Goal: Task Accomplishment & Management: Use online tool/utility

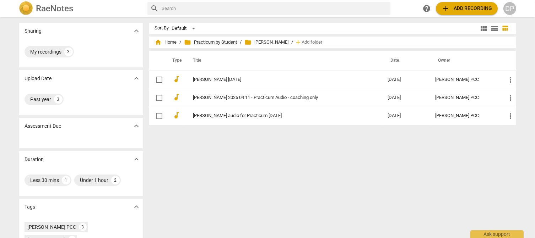
click at [220, 43] on span "folder Practicum by Student" at bounding box center [210, 42] width 53 height 7
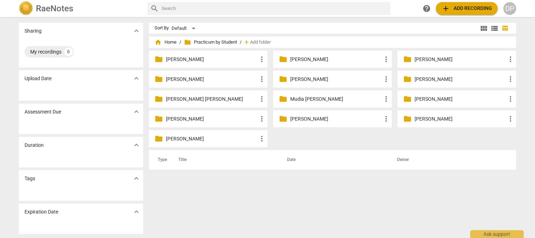
click at [439, 79] on p "[PERSON_NAME]" at bounding box center [460, 79] width 92 height 7
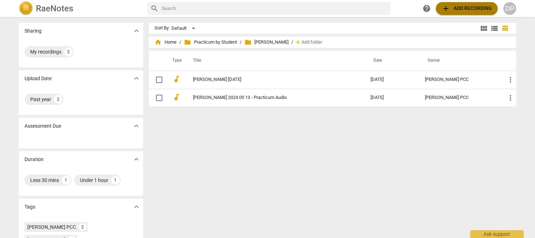
click at [469, 10] on span "add Add recording" at bounding box center [466, 8] width 50 height 9
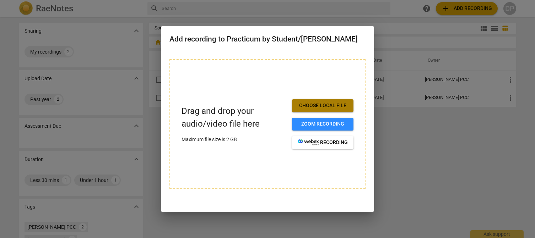
click at [335, 105] on span "Choose local file" at bounding box center [323, 105] width 50 height 7
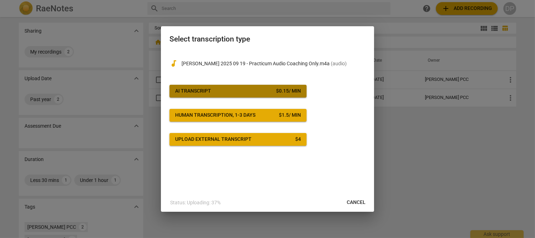
click at [205, 91] on div "AI Transcript" at bounding box center [193, 91] width 36 height 7
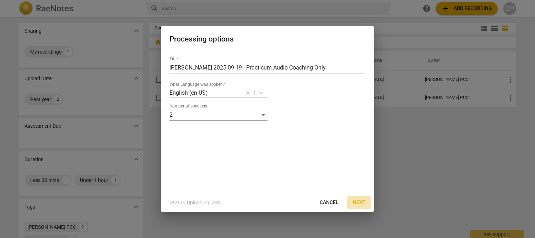
click at [360, 200] on span "Next" at bounding box center [359, 202] width 13 height 7
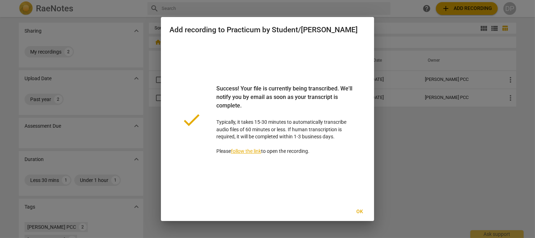
click at [359, 210] on span "Ok" at bounding box center [359, 211] width 11 height 7
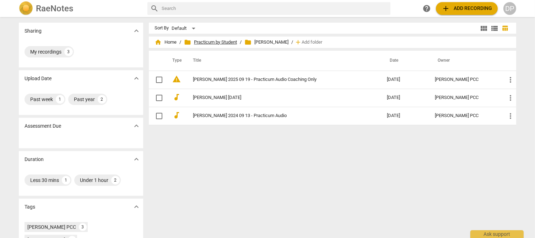
click at [219, 44] on span "folder Practicum by Student" at bounding box center [210, 42] width 53 height 7
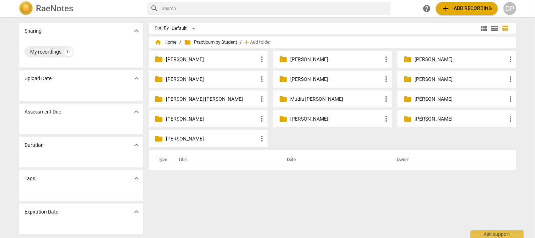
click at [244, 137] on p "[PERSON_NAME]" at bounding box center [212, 138] width 92 height 7
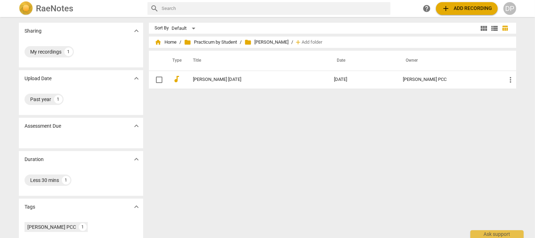
click at [468, 5] on span "add Add recording" at bounding box center [466, 8] width 50 height 9
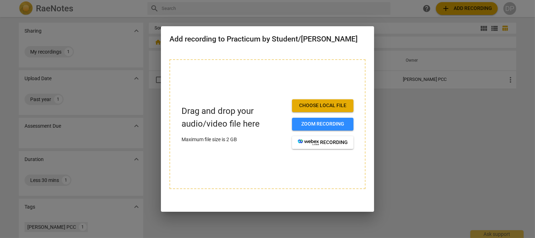
click at [338, 105] on span "Choose local file" at bounding box center [323, 105] width 50 height 7
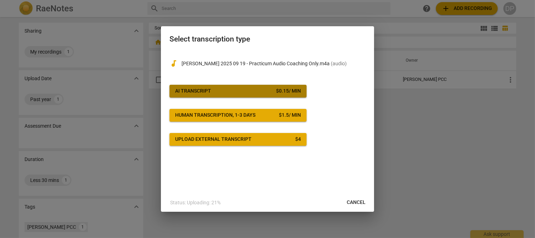
click at [268, 88] on span "AI Transcript $ 0.15 / min" at bounding box center [238, 91] width 126 height 7
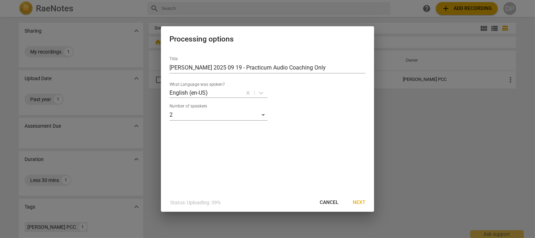
click at [360, 201] on span "Next" at bounding box center [359, 202] width 13 height 7
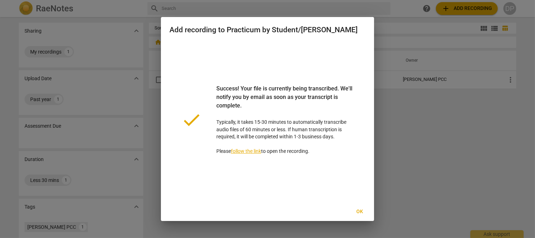
click at [362, 213] on span "Ok" at bounding box center [359, 211] width 11 height 7
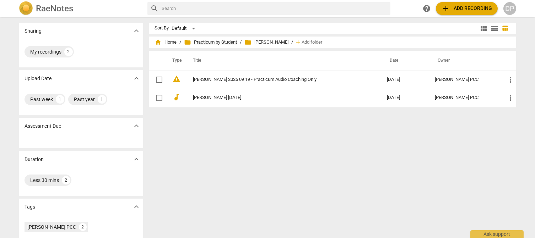
click at [229, 41] on span "folder Practicum by Student" at bounding box center [210, 42] width 53 height 7
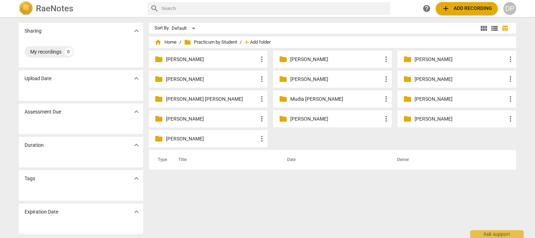
click at [263, 43] on span "Add folder" at bounding box center [260, 42] width 21 height 5
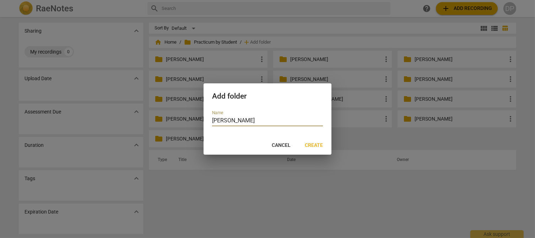
type input "[PERSON_NAME]"
click at [316, 147] on span "Create" at bounding box center [314, 145] width 18 height 7
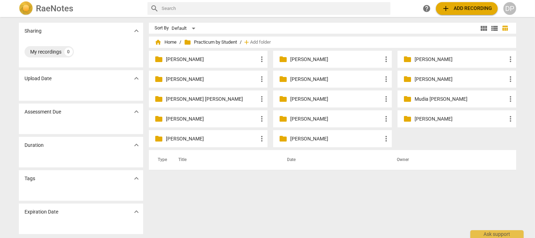
click at [323, 101] on p "[PERSON_NAME]" at bounding box center [336, 99] width 92 height 7
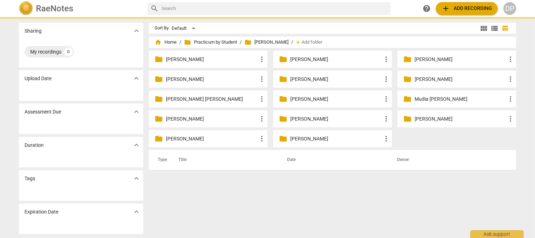
click at [323, 101] on p "[PERSON_NAME]" at bounding box center [336, 99] width 92 height 7
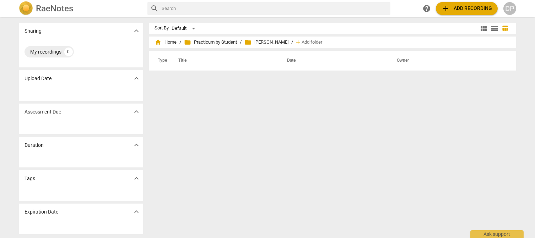
click at [472, 4] on span "add Add recording" at bounding box center [466, 8] width 50 height 9
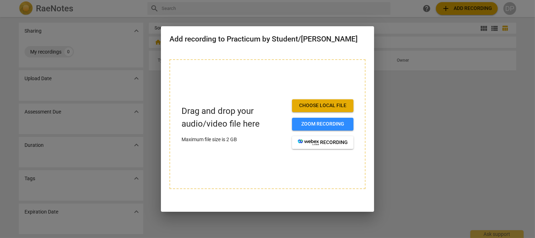
click at [321, 102] on span "Choose local file" at bounding box center [323, 105] width 50 height 7
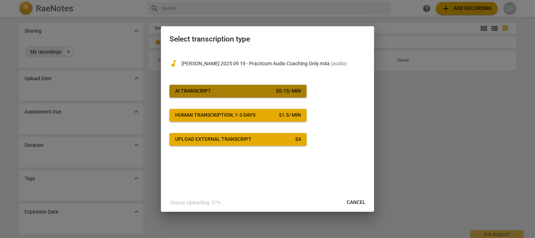
click at [268, 92] on span "AI Transcript $ 0.15 / min" at bounding box center [238, 91] width 126 height 7
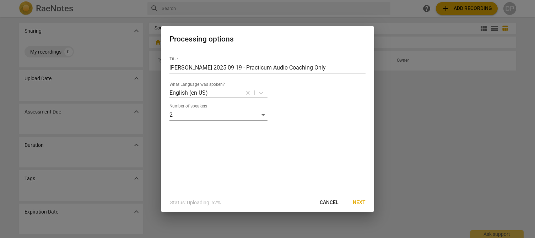
click at [361, 200] on span "Next" at bounding box center [359, 202] width 13 height 7
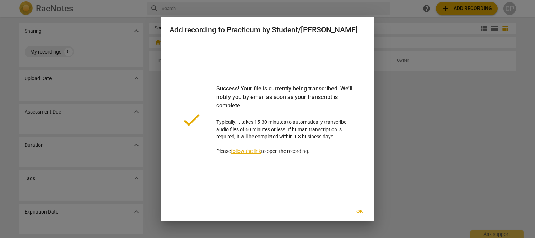
click at [403, 137] on div at bounding box center [267, 119] width 535 height 238
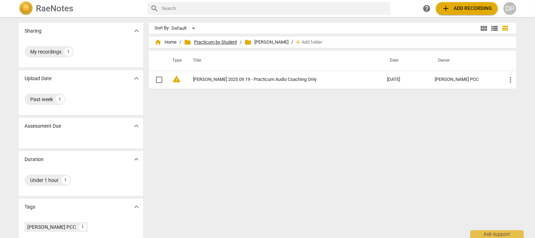
click at [214, 39] on span "folder Practicum by Student" at bounding box center [210, 42] width 53 height 7
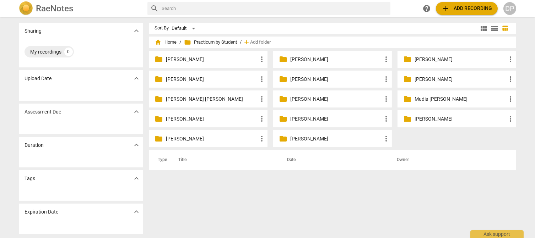
click at [179, 58] on p "[PERSON_NAME]" at bounding box center [212, 59] width 92 height 7
click at [174, 81] on p "[PERSON_NAME]" at bounding box center [212, 79] width 92 height 7
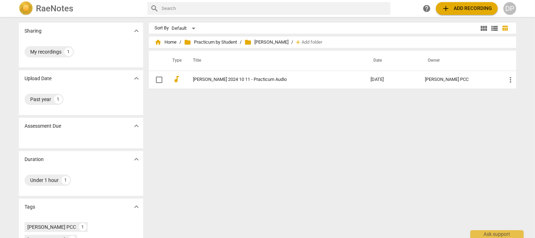
drag, startPoint x: 64, startPoint y: 0, endPoint x: 447, endPoint y: 122, distance: 402.4
click at [447, 122] on div "Sort By Default view_module view_list table_chart home Home / folder Practicum …" at bounding box center [335, 128] width 373 height 210
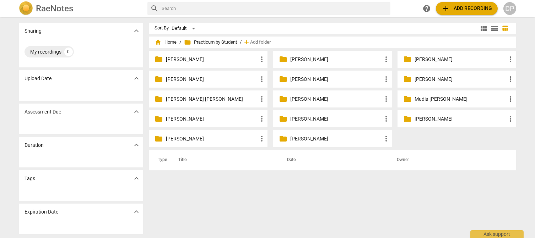
click at [316, 82] on p "[PERSON_NAME]" at bounding box center [336, 79] width 92 height 7
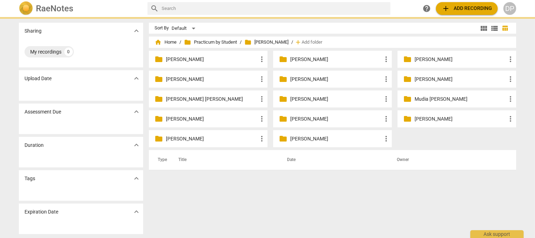
click at [316, 82] on p "[PERSON_NAME]" at bounding box center [336, 79] width 92 height 7
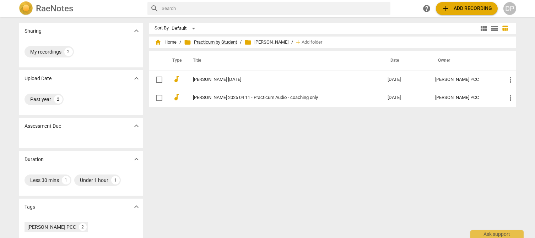
click at [231, 41] on span "folder Practicum by Student" at bounding box center [210, 42] width 53 height 7
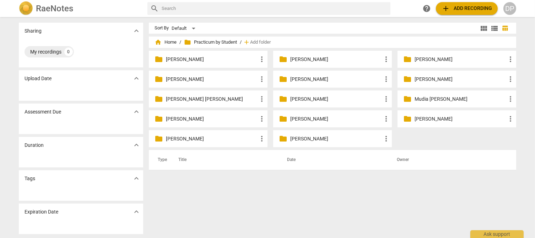
click at [208, 62] on p "[PERSON_NAME]" at bounding box center [212, 59] width 92 height 7
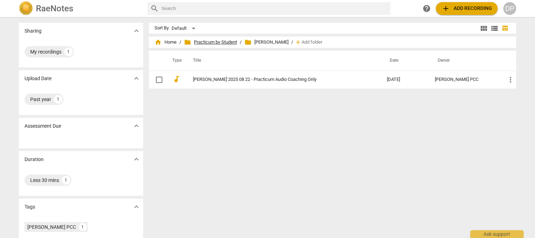
click at [208, 43] on span "folder Practicum by Student" at bounding box center [210, 42] width 53 height 7
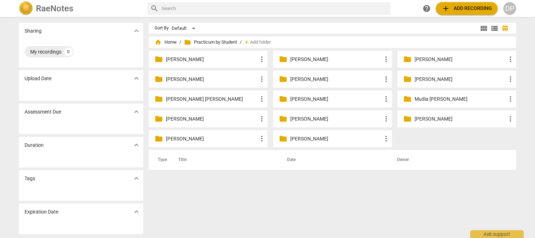
click at [432, 62] on p "[PERSON_NAME]" at bounding box center [460, 59] width 92 height 7
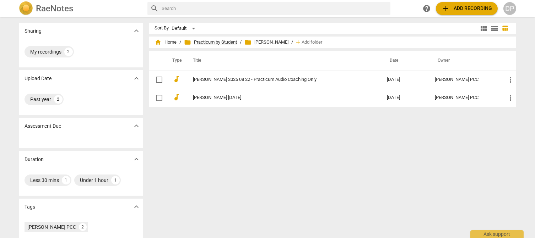
click at [227, 43] on span "folder Practicum by Student" at bounding box center [210, 42] width 53 height 7
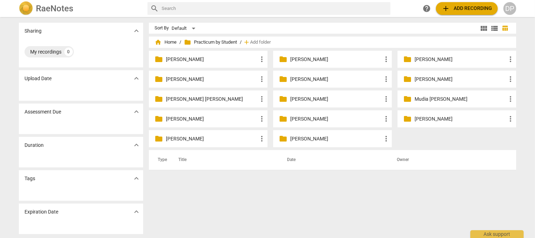
click at [183, 119] on p "[PERSON_NAME]" at bounding box center [212, 118] width 92 height 7
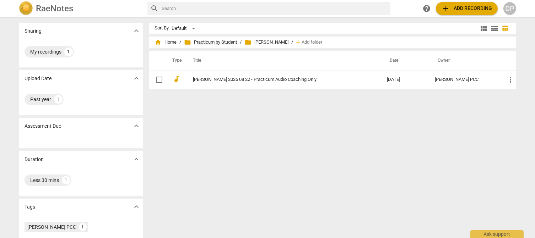
click at [230, 42] on span "folder Practicum by Student" at bounding box center [210, 42] width 53 height 7
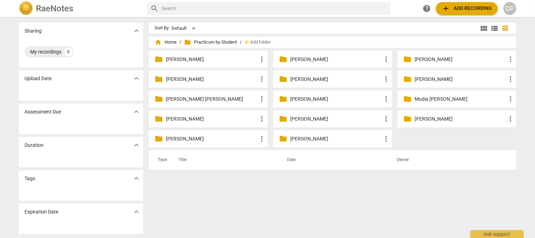
click at [311, 99] on p "[PERSON_NAME]" at bounding box center [336, 99] width 92 height 7
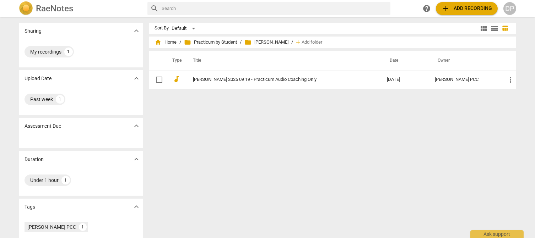
click at [271, 42] on span "folder [PERSON_NAME]" at bounding box center [266, 42] width 44 height 7
click at [230, 42] on span "folder Practicum by Student" at bounding box center [210, 42] width 53 height 7
